Goal: Transaction & Acquisition: Purchase product/service

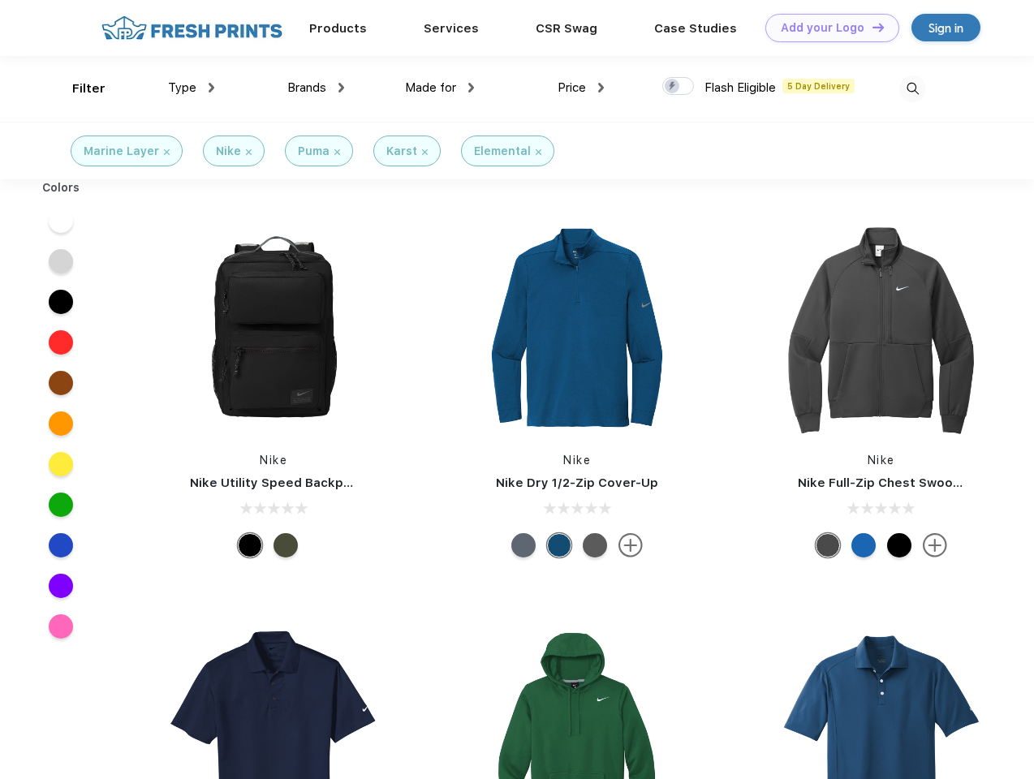
click at [826, 28] on link "Add your Logo Design Tool" at bounding box center [833, 28] width 134 height 28
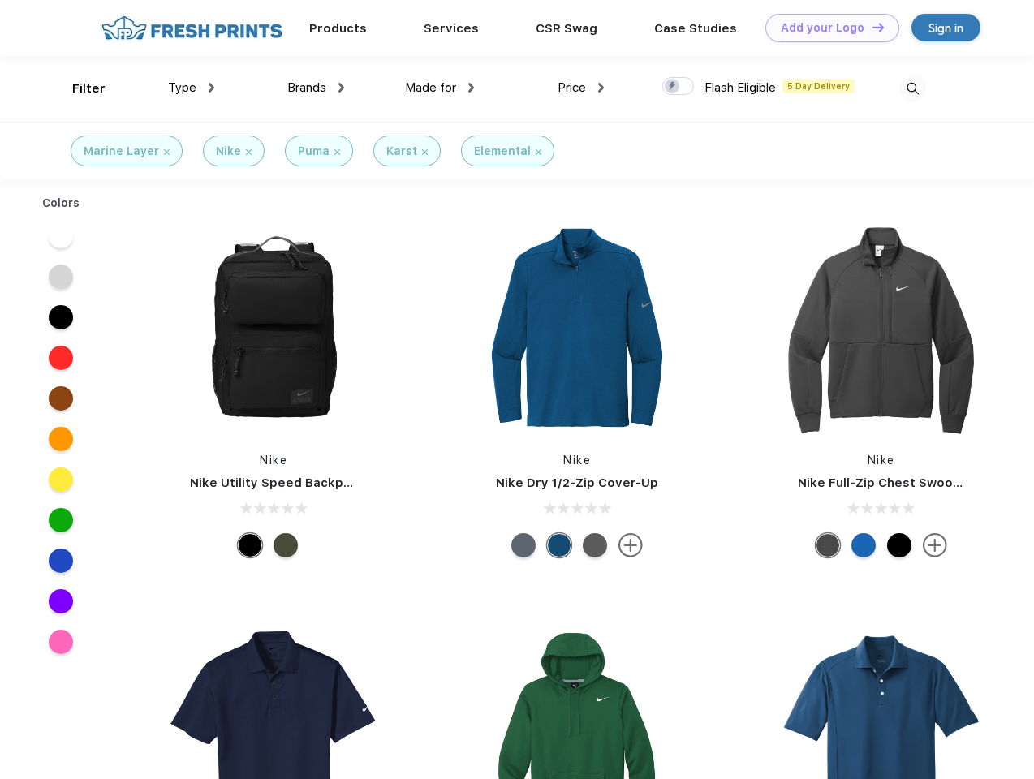
click at [0, 0] on div "Design Tool" at bounding box center [0, 0] width 0 height 0
click at [871, 27] on link "Add your Logo Design Tool" at bounding box center [833, 28] width 134 height 28
click at [78, 88] on div "Filter" at bounding box center [88, 89] width 33 height 19
click at [192, 88] on span "Type" at bounding box center [182, 87] width 28 height 15
click at [316, 88] on span "Brands" at bounding box center [306, 87] width 39 height 15
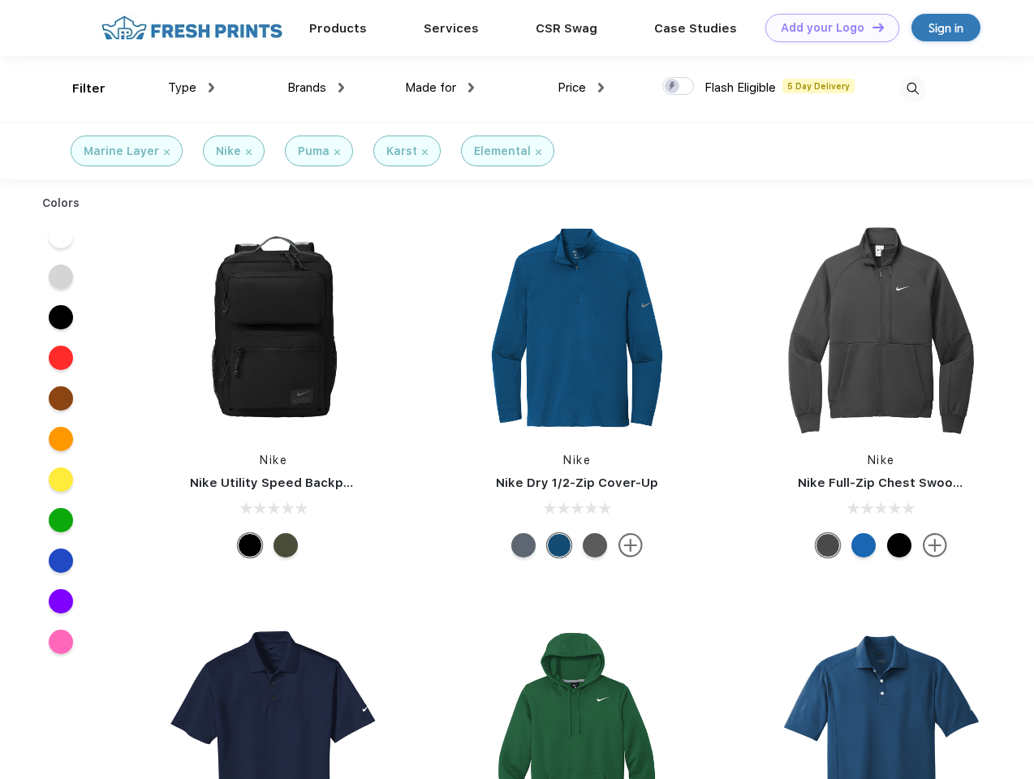
click at [440, 88] on span "Made for" at bounding box center [430, 87] width 51 height 15
click at [581, 88] on span "Price" at bounding box center [572, 87] width 28 height 15
click at [679, 87] on div at bounding box center [678, 86] width 32 height 18
click at [673, 87] on input "checkbox" at bounding box center [667, 81] width 11 height 11
click at [913, 88] on img at bounding box center [913, 89] width 27 height 27
